Goal: Information Seeking & Learning: Find specific fact

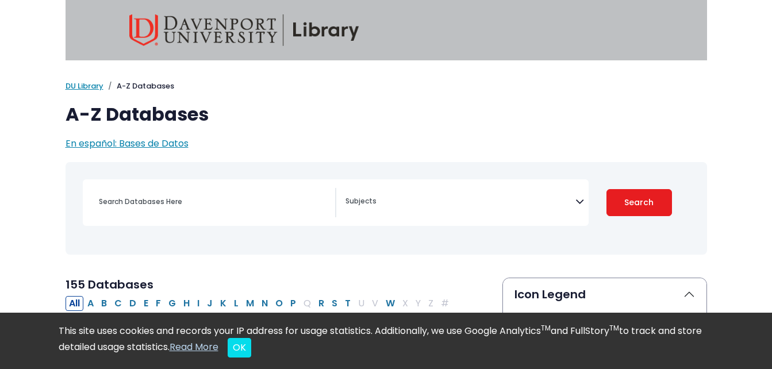
select select "Database Subject Filter"
click at [251, 346] on button "OK" at bounding box center [240, 348] width 24 height 20
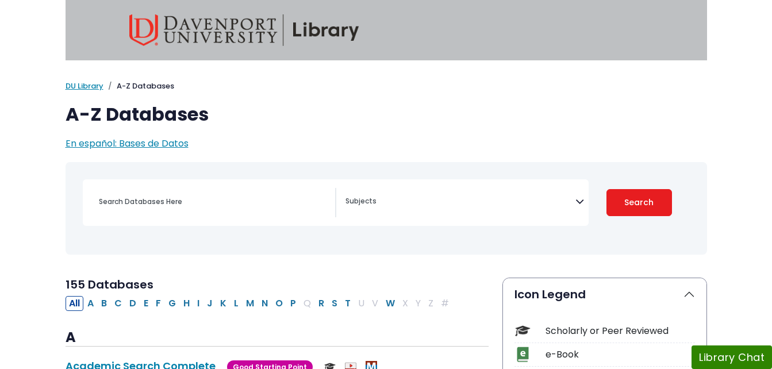
click at [584, 201] on div "[MEDICAL_DATA] Guide Accounting, Finance & Economics (ACCT, FINC & ECON) Advert…" at bounding box center [466, 202] width 243 height 29
click at [577, 200] on icon "Search filters" at bounding box center [579, 199] width 9 height 17
click at [657, 117] on h1 "A-Z Databases" at bounding box center [385, 114] width 641 height 22
click at [263, 201] on input "Search database by title or keyword" at bounding box center [213, 201] width 243 height 17
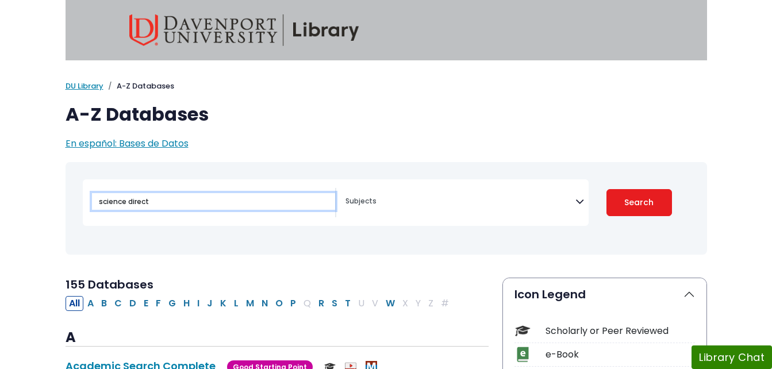
type input "science direct"
click at [606, 189] on button "Search" at bounding box center [638, 202] width 65 height 27
select select "Database Subject Filter"
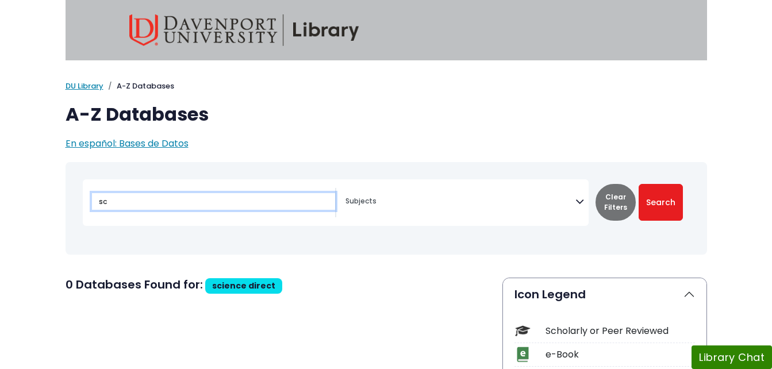
type input "s"
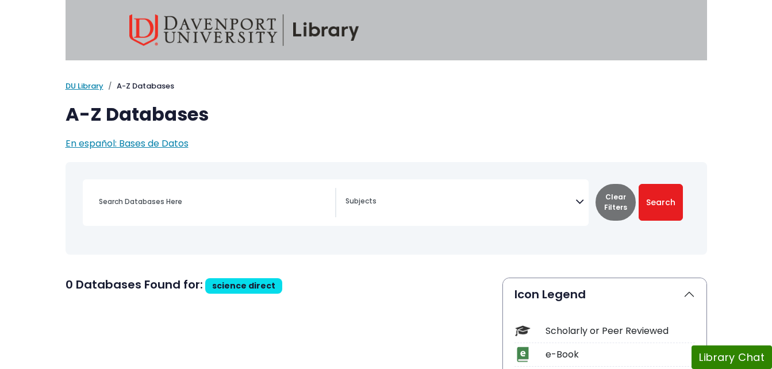
click at [625, 107] on h1 "A-Z Databases" at bounding box center [385, 114] width 641 height 22
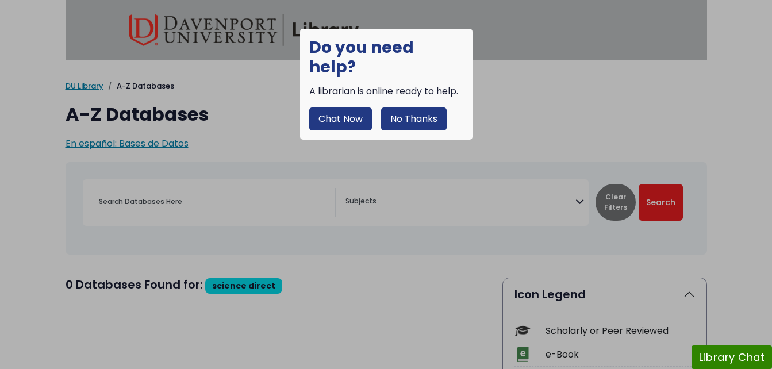
click at [422, 107] on button "No Thanks" at bounding box center [413, 118] width 65 height 23
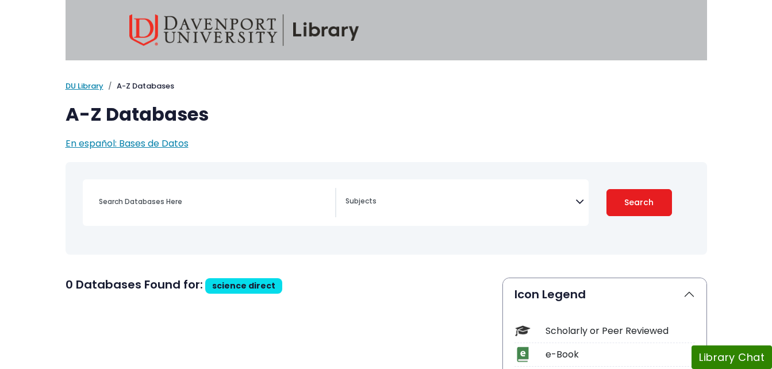
select select "Database Subject Filter"
